Goal: Check status: Check status

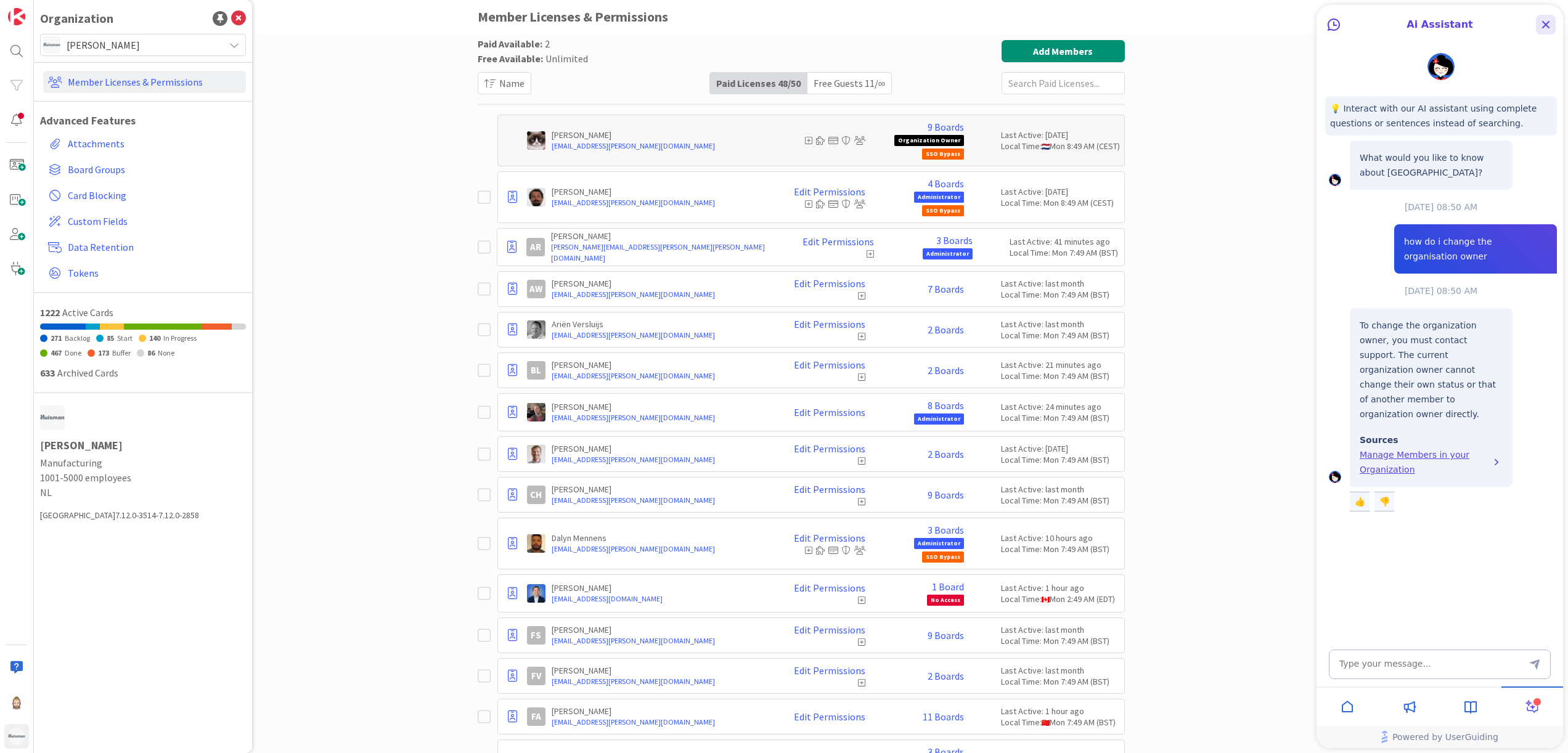
click at [1542, 19] on icon "Close Button" at bounding box center [1546, 24] width 15 height 15
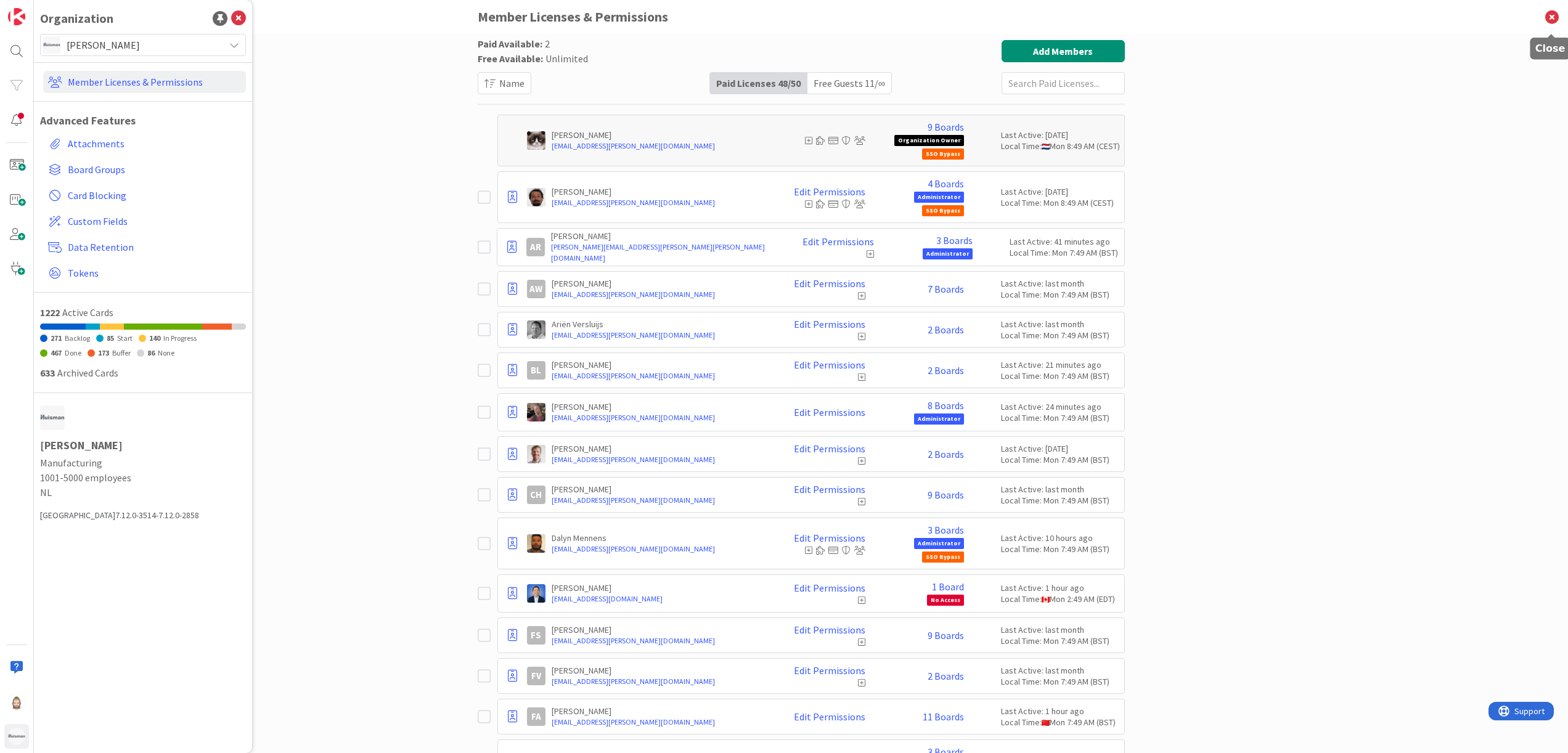
click at [1549, 14] on icon at bounding box center [1552, 17] width 32 height 34
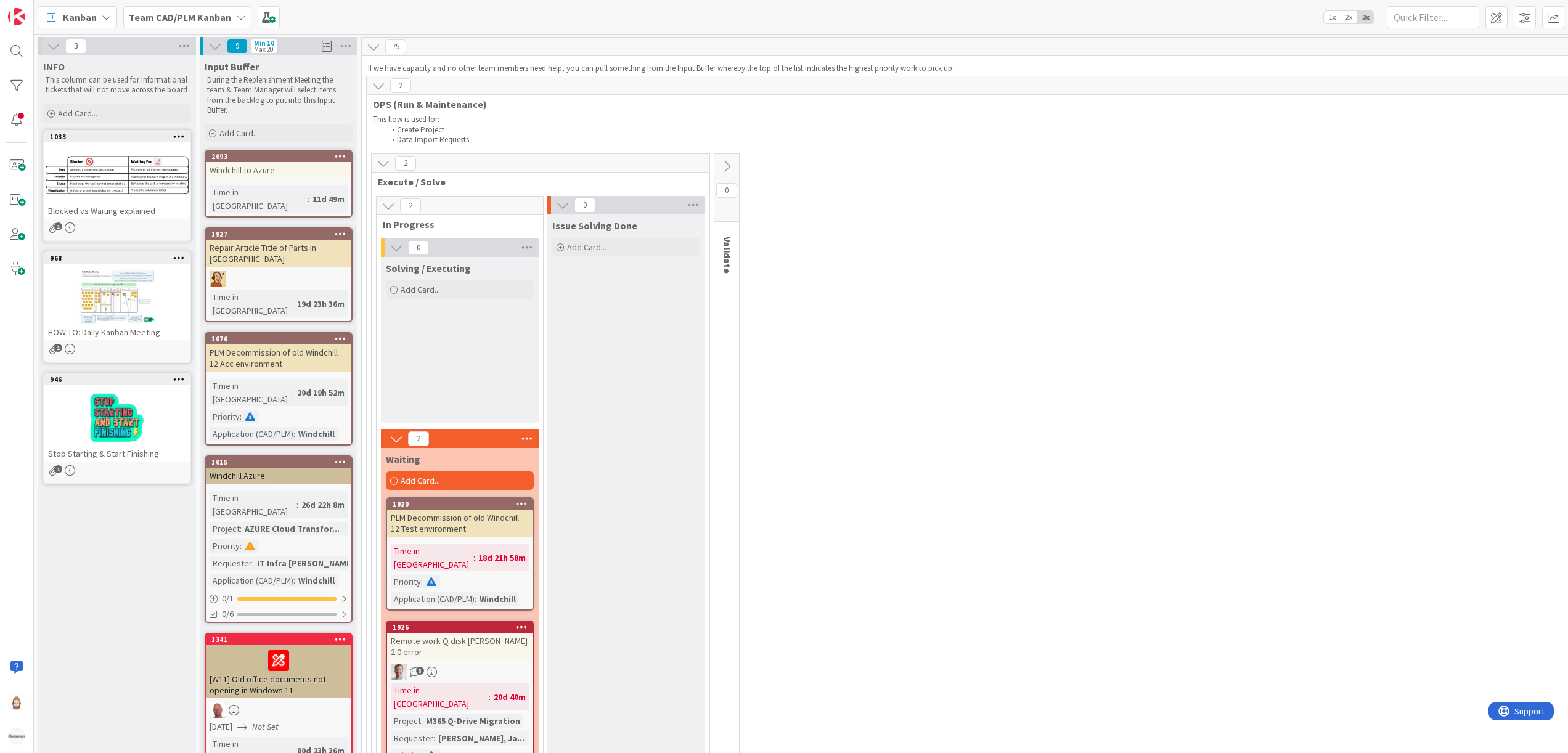
click at [397, 440] on icon at bounding box center [396, 438] width 14 height 14
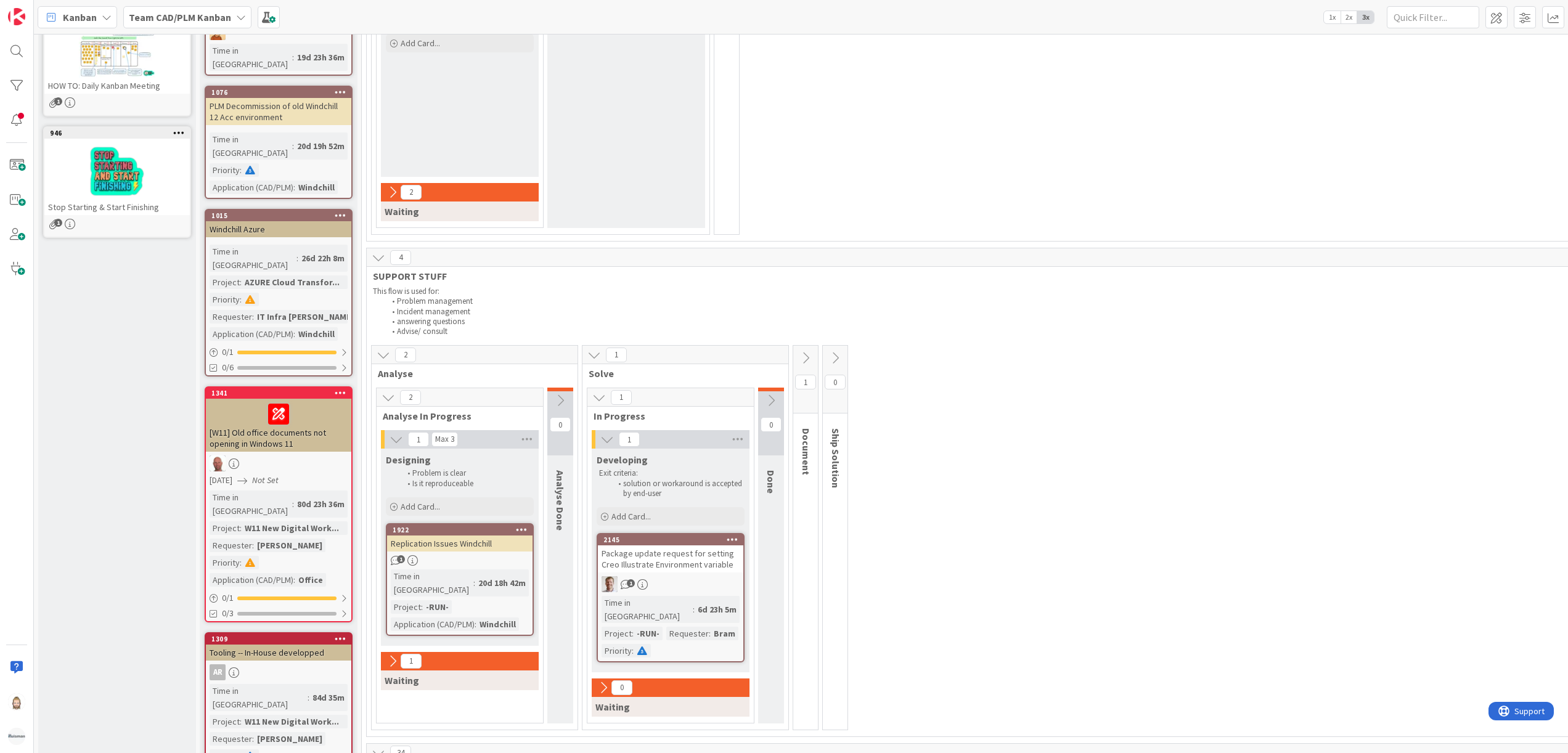
scroll to position [493, 0]
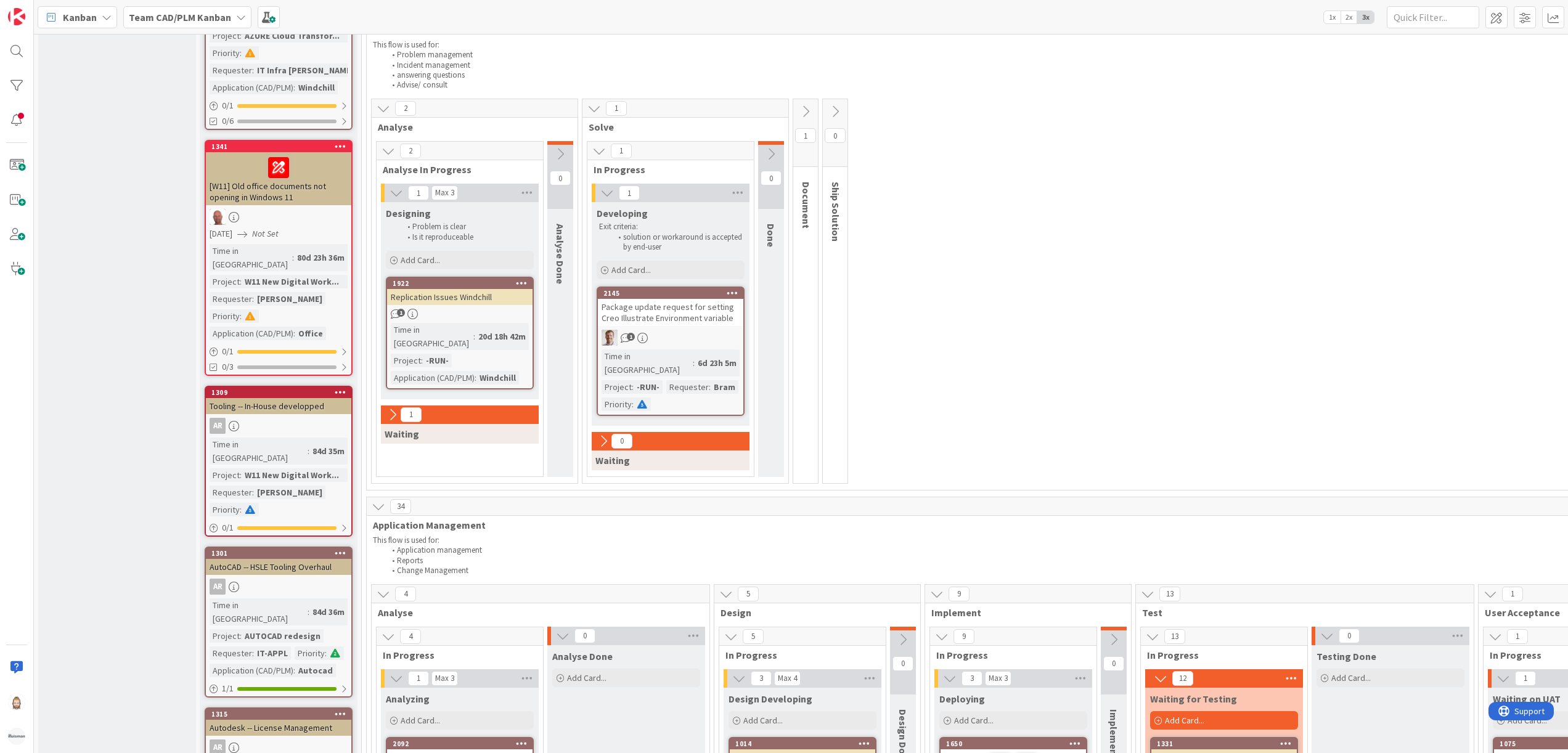
click at [811, 111] on icon at bounding box center [806, 111] width 14 height 14
click at [814, 151] on icon at bounding box center [811, 154] width 14 height 14
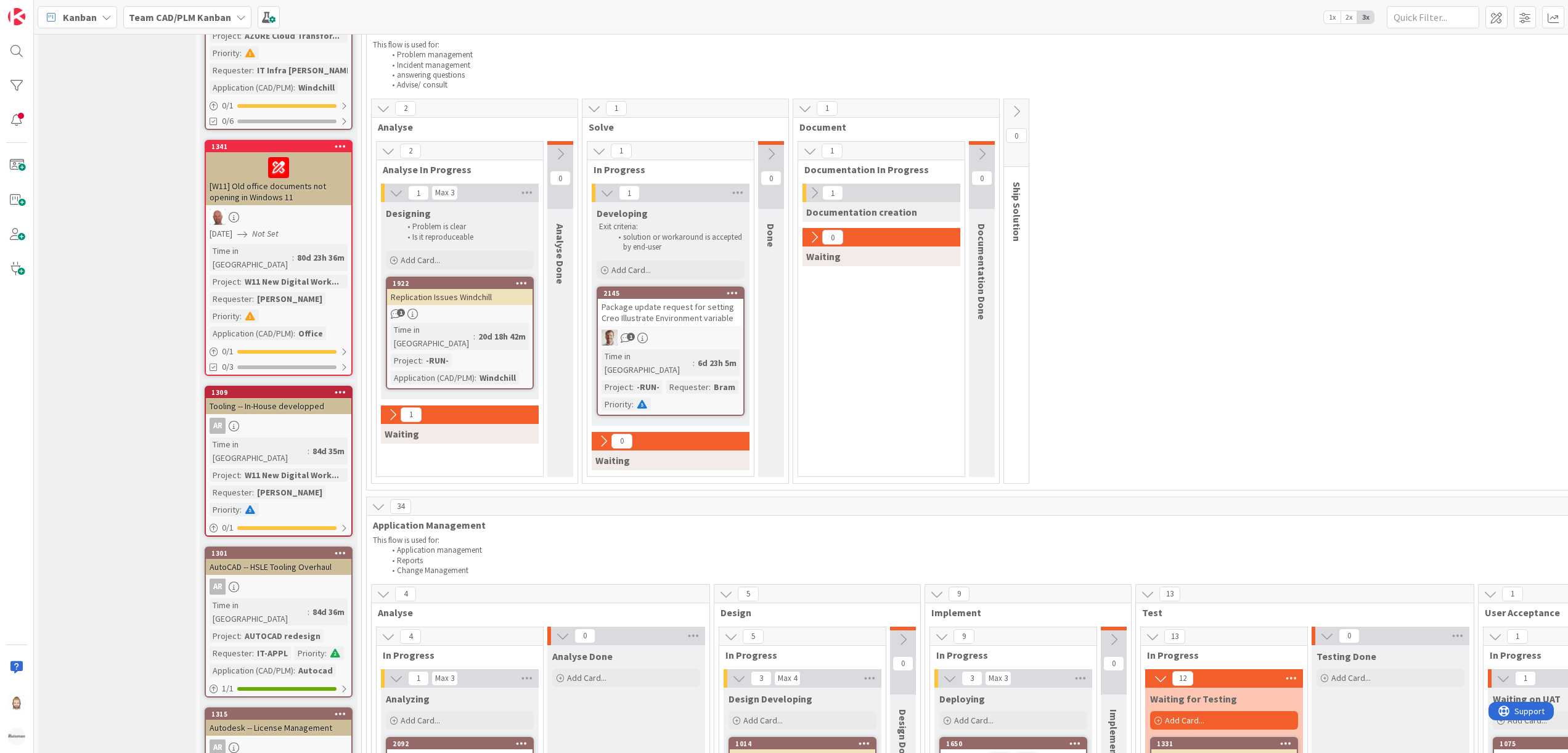
click at [819, 192] on icon at bounding box center [814, 192] width 14 height 14
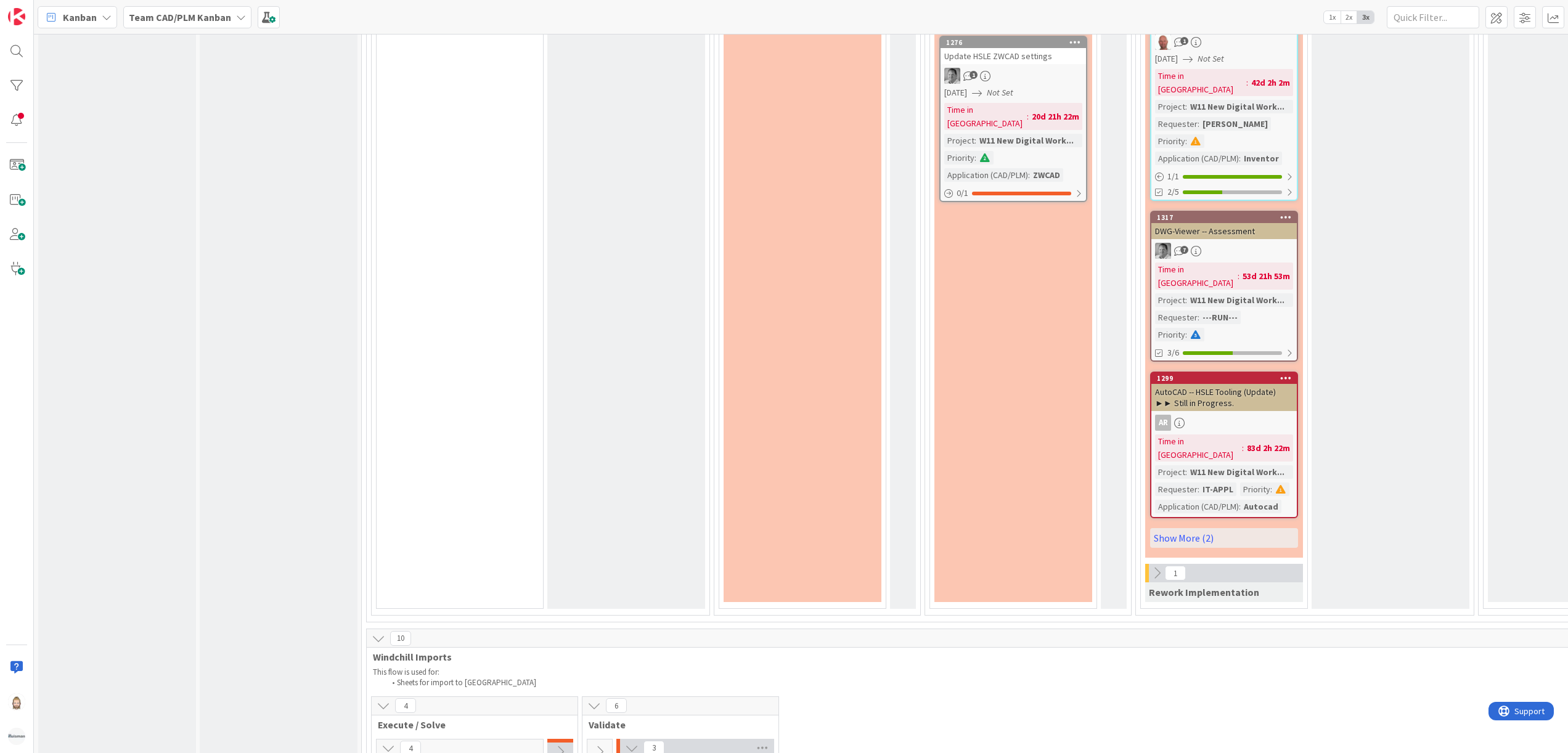
scroll to position [2957, 0]
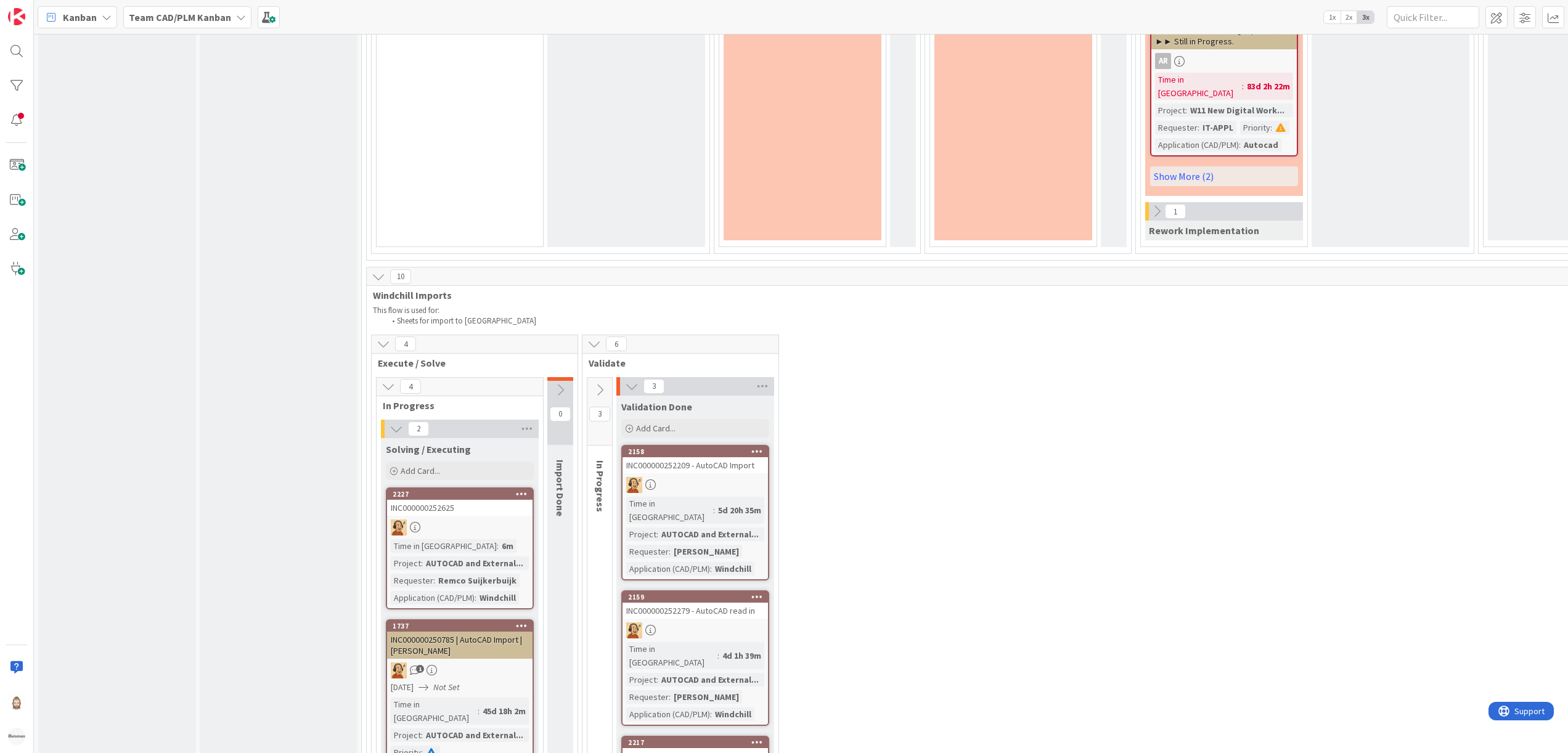
click at [603, 383] on icon at bounding box center [599, 390] width 14 height 14
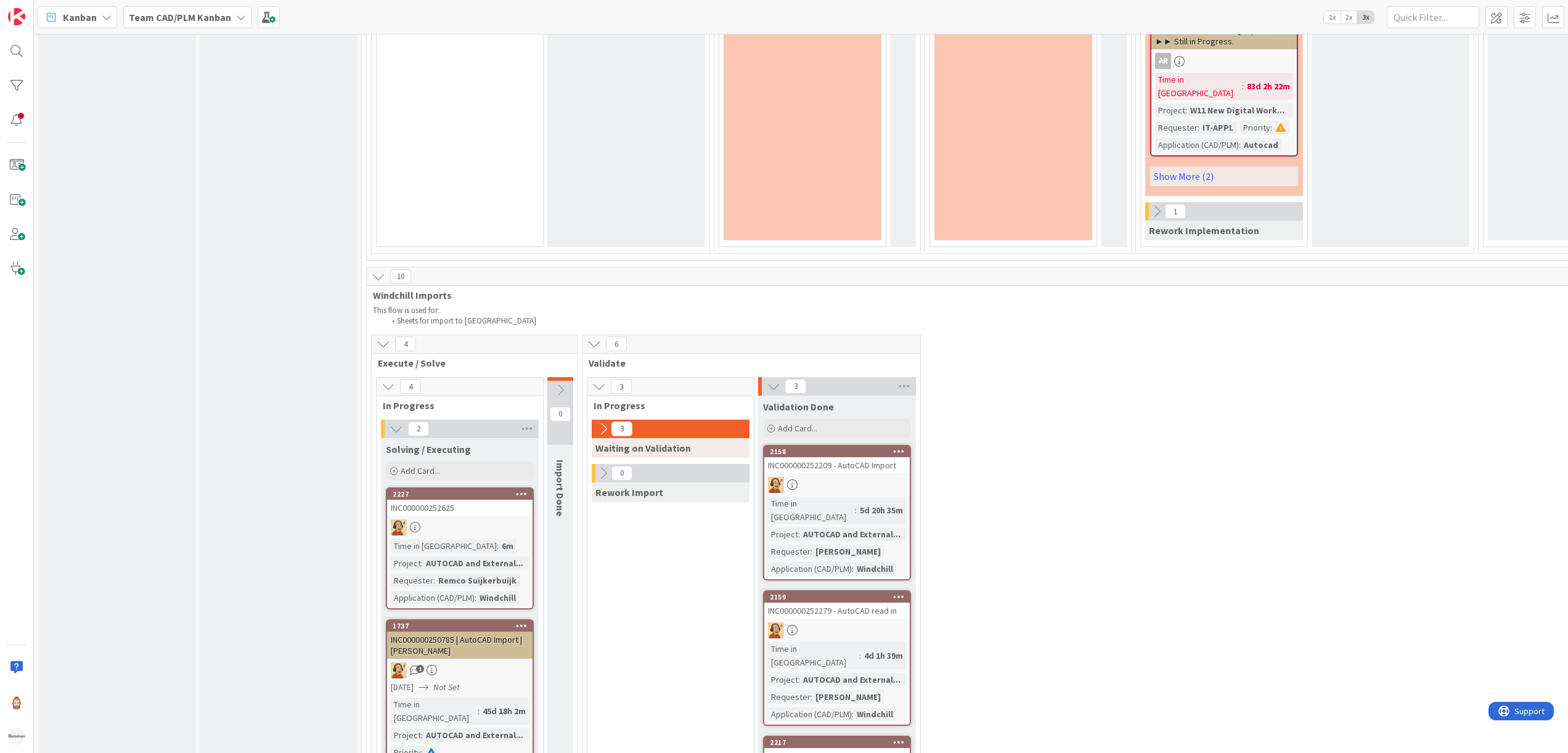
click at [600, 422] on icon at bounding box center [603, 429] width 14 height 14
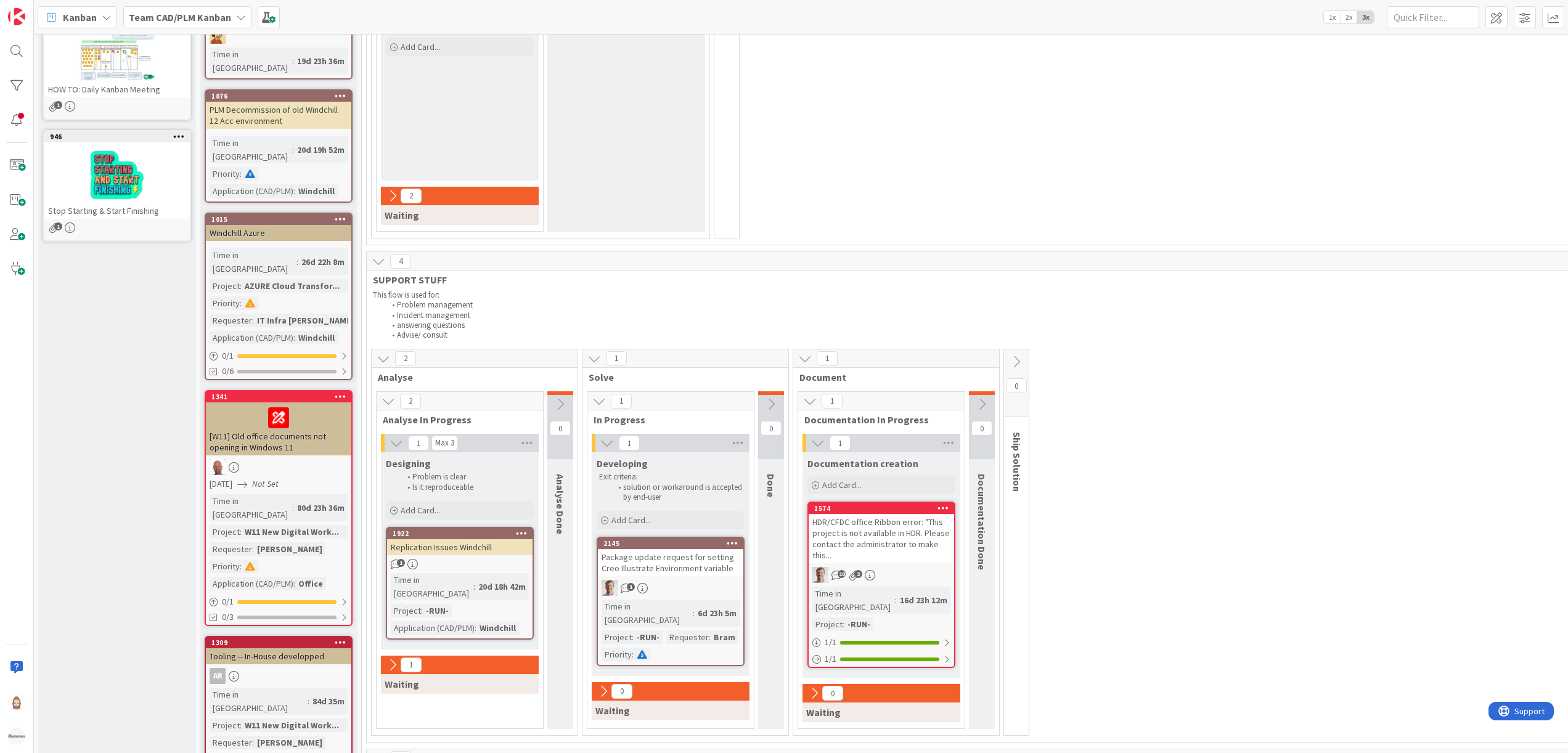
scroll to position [0, 0]
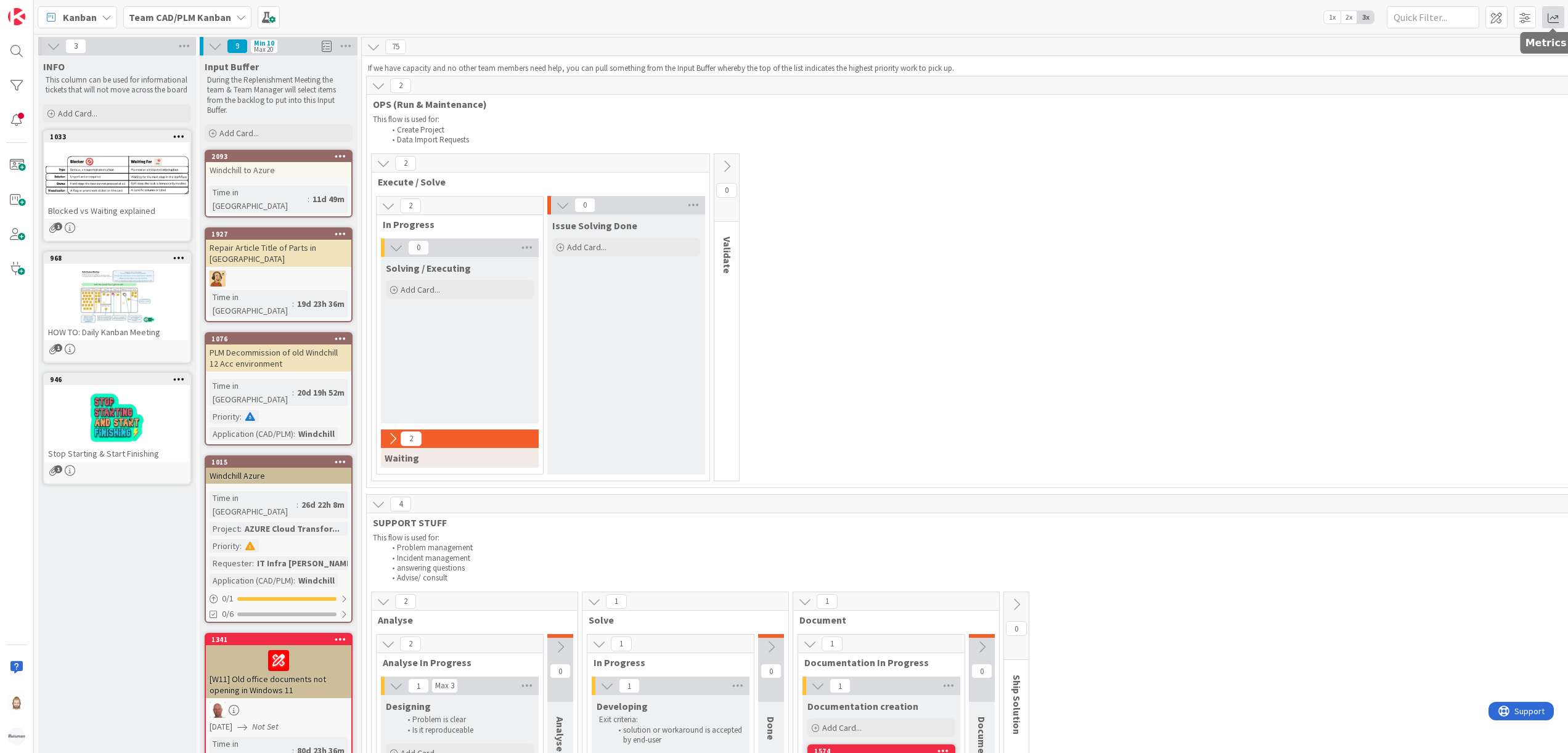
click at [1557, 19] on span at bounding box center [1553, 17] width 22 height 22
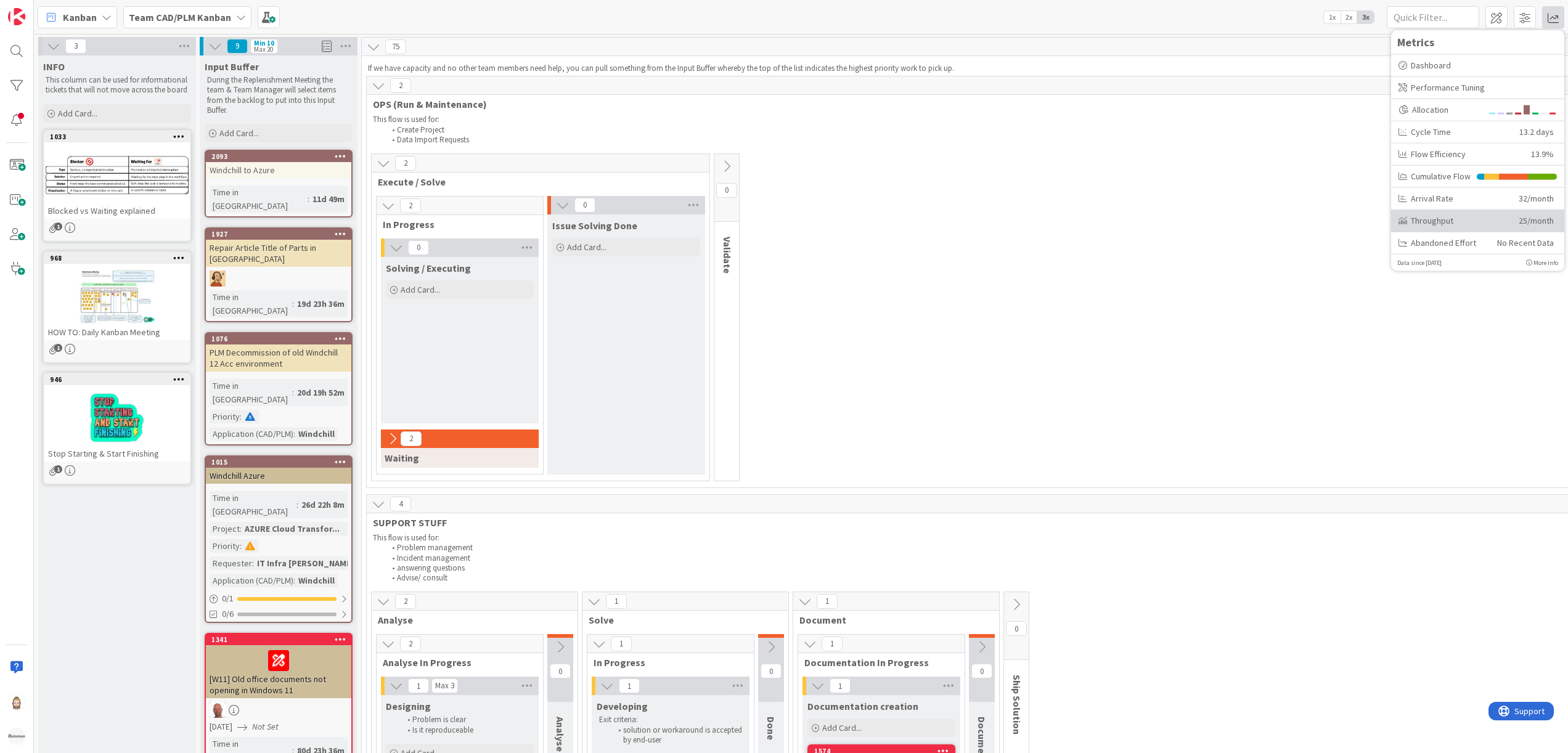
click at [1435, 211] on div "Throughput 25/month" at bounding box center [1477, 220] width 173 height 22
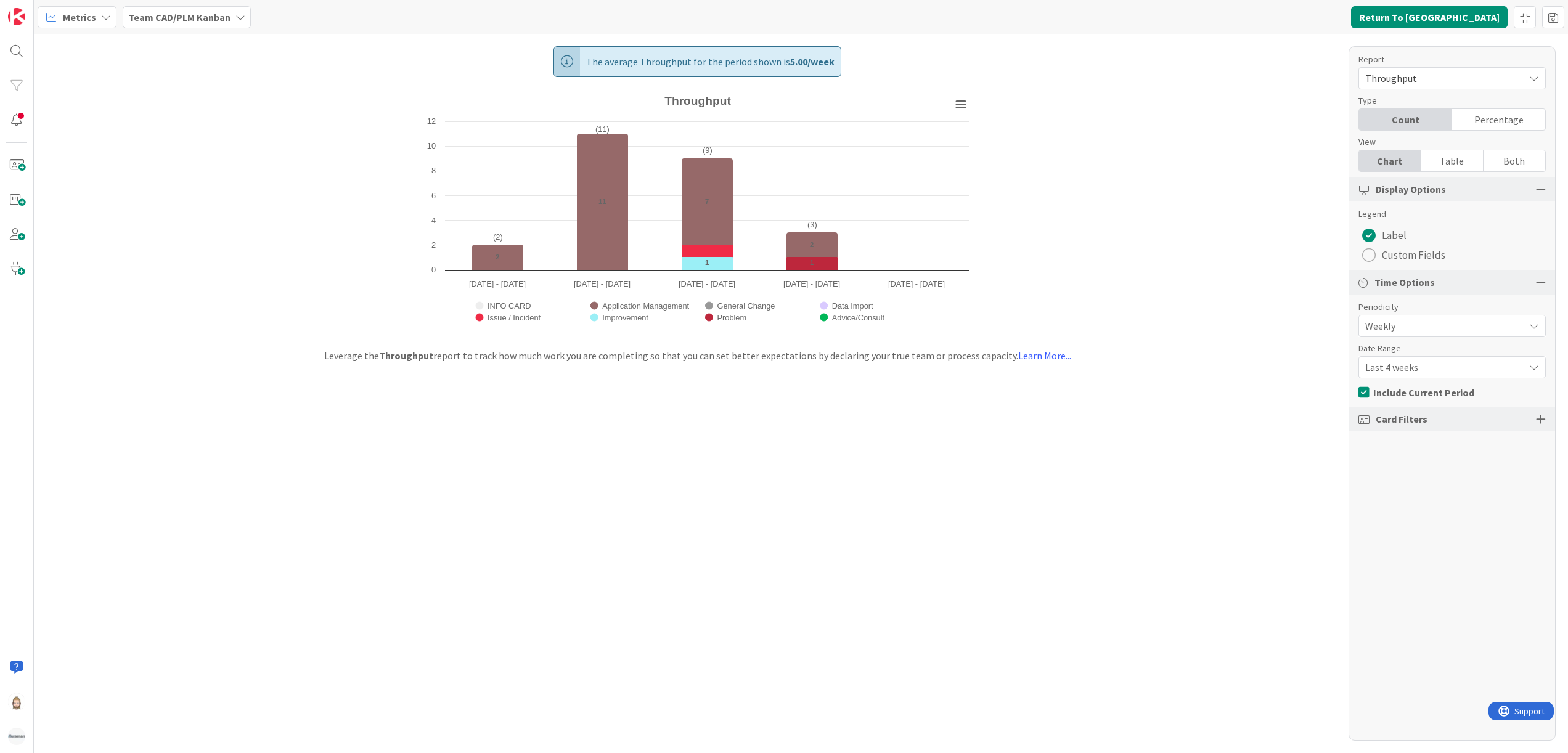
click at [1398, 259] on span "Custom Fields" at bounding box center [1414, 255] width 64 height 19
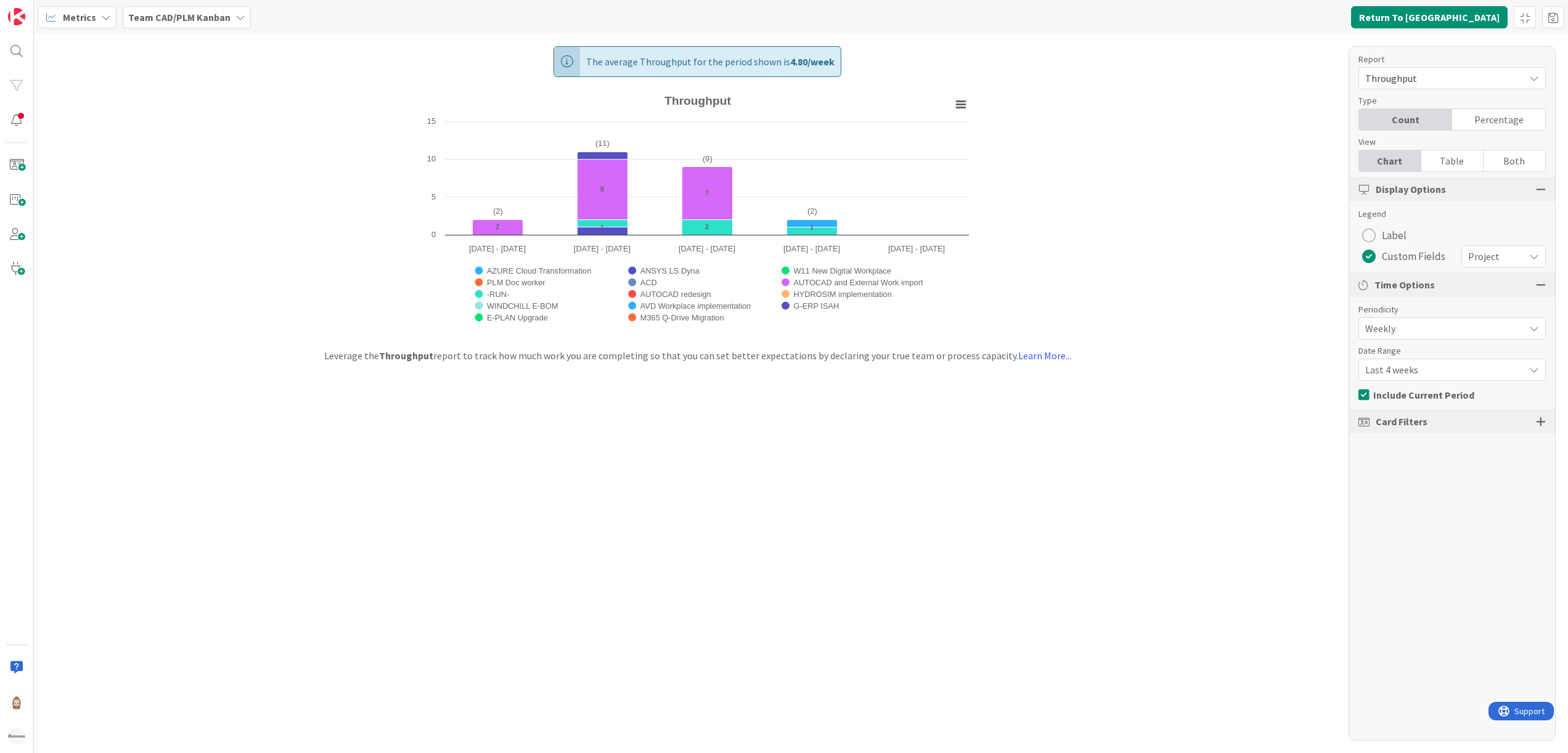
click at [1458, 79] on span "Throughput" at bounding box center [1441, 77] width 152 height 17
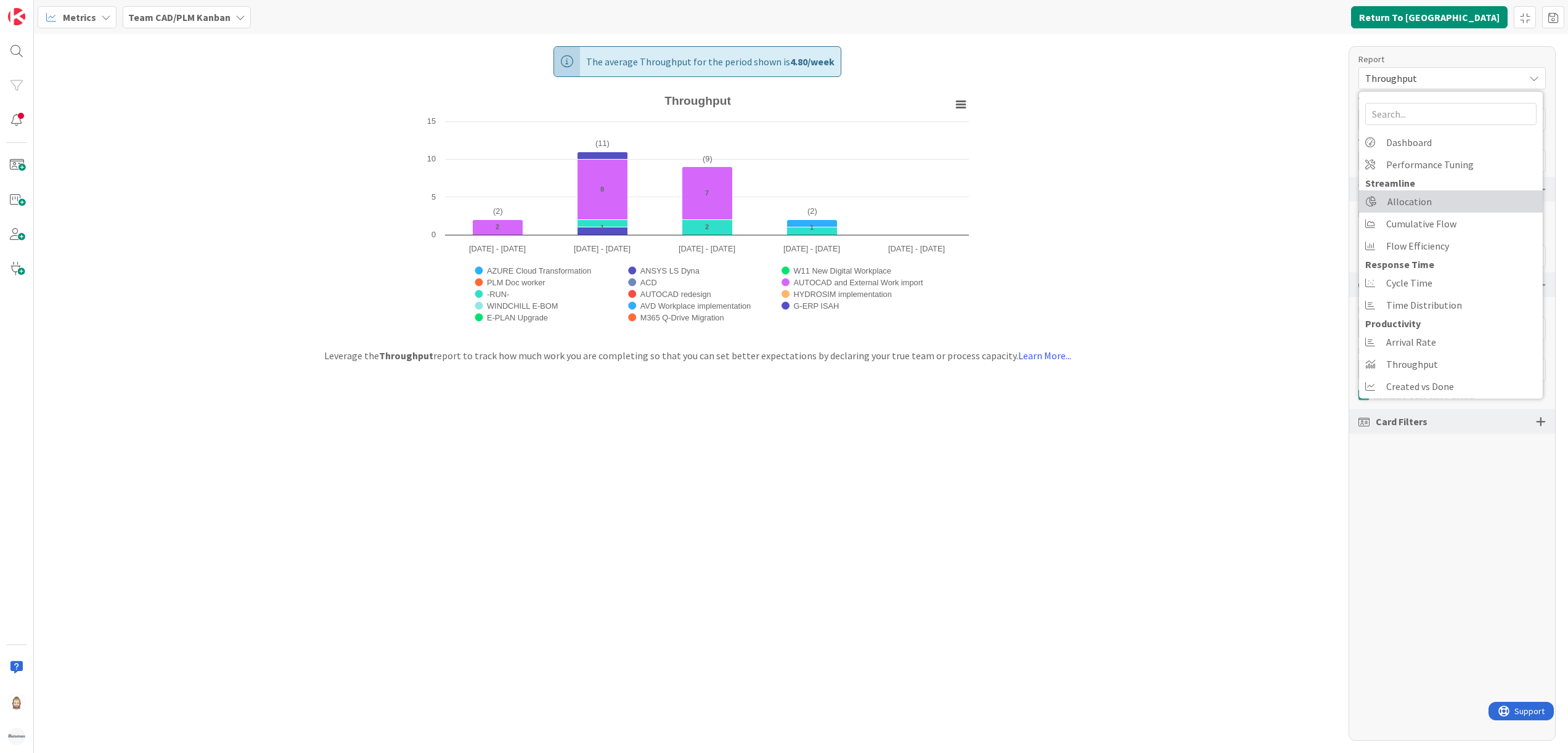
click at [1442, 203] on link "Allocation" at bounding box center [1451, 201] width 183 height 22
